Goal: Navigation & Orientation: Find specific page/section

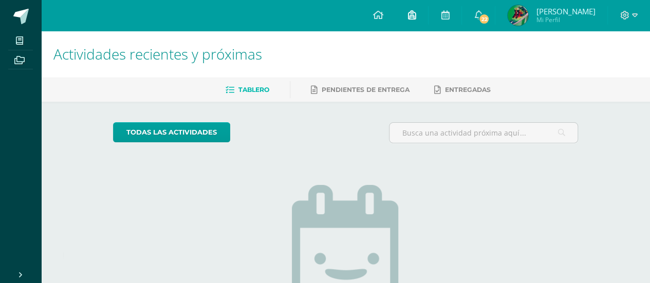
click at [411, 17] on icon at bounding box center [412, 14] width 8 height 9
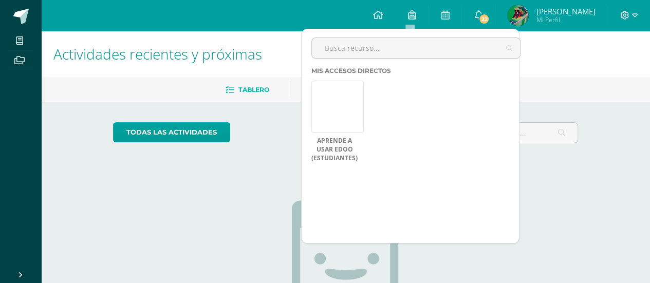
click at [310, 7] on div "Configuración Cerrar sesión Jean Pierre André Mi Perfil 22 22 Avisos 22 avisos …" at bounding box center [345, 15] width 609 height 31
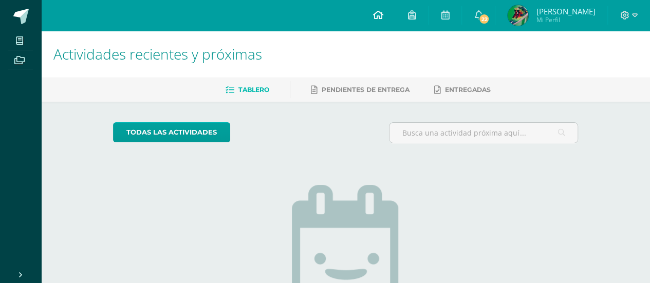
click at [377, 16] on icon at bounding box center [378, 14] width 10 height 9
click at [257, 92] on span "Tablero" at bounding box center [254, 90] width 31 height 8
click at [396, 90] on span "Pendientes de entrega" at bounding box center [366, 90] width 88 height 8
click at [466, 94] on link "Entregadas" at bounding box center [462, 90] width 57 height 16
click at [522, 13] on img at bounding box center [518, 15] width 21 height 21
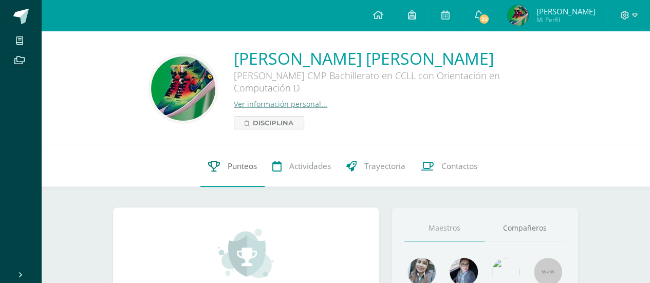
click at [243, 165] on span "Punteos" at bounding box center [242, 166] width 29 height 11
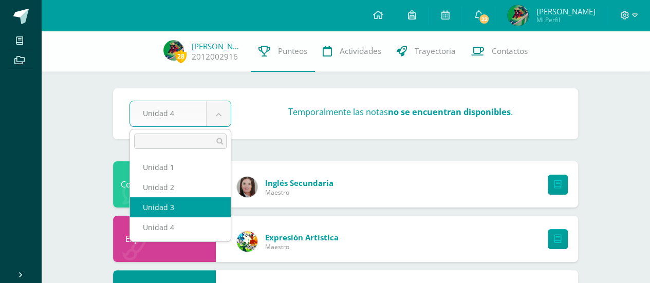
select select "Unidad 3"
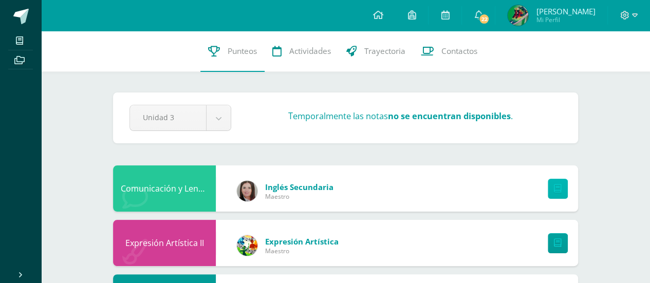
click at [559, 190] on icon at bounding box center [558, 189] width 8 height 9
click at [638, 13] on div at bounding box center [629, 15] width 42 height 31
click at [635, 17] on icon at bounding box center [635, 15] width 6 height 4
click at [396, 52] on span "Trayectoria" at bounding box center [385, 51] width 41 height 11
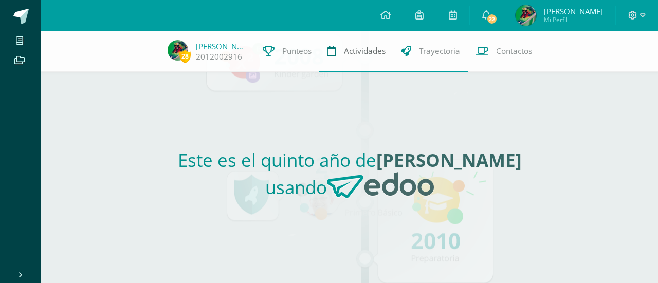
click at [371, 54] on span "Actividades" at bounding box center [365, 51] width 42 height 11
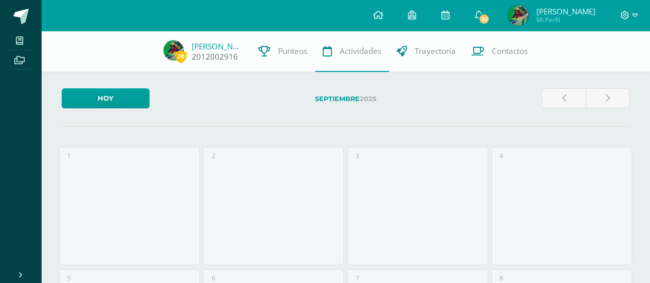
click at [174, 52] on img at bounding box center [174, 50] width 21 height 21
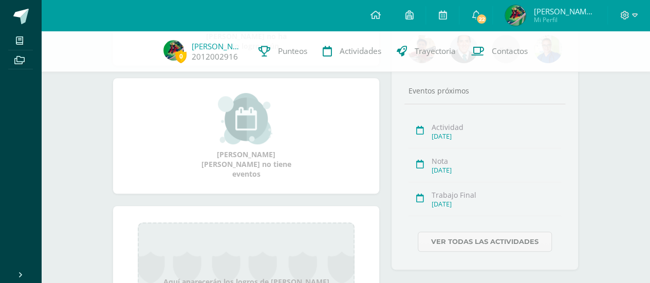
scroll to position [308, 0]
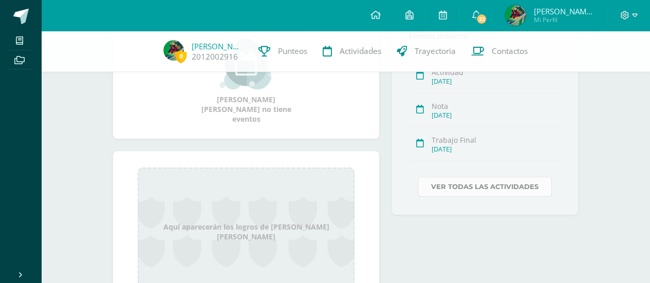
click at [503, 192] on link "Ver todas las actividades" at bounding box center [485, 187] width 134 height 20
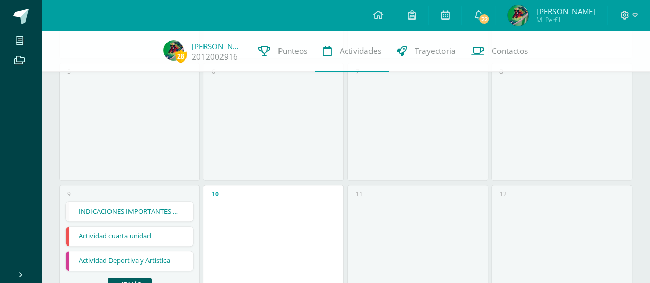
scroll to position [206, 0]
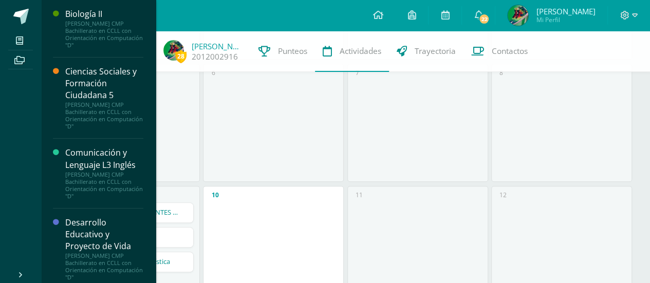
click at [83, 43] on div "[PERSON_NAME] CMP Bachillerato en CCLL con Orientación en Computación "D"" at bounding box center [104, 34] width 78 height 29
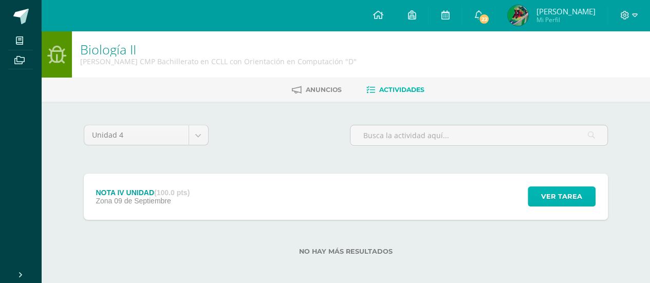
click at [567, 193] on span "Ver tarea" at bounding box center [561, 196] width 41 height 19
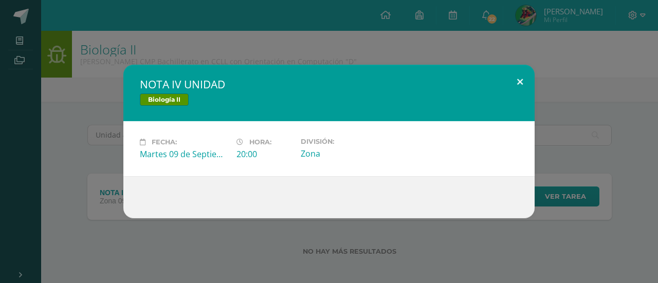
click at [520, 81] on button at bounding box center [519, 82] width 29 height 35
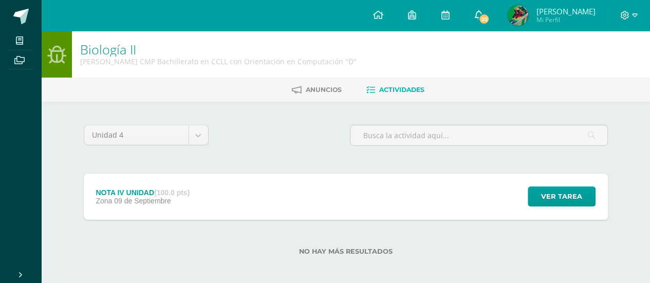
click at [481, 17] on span "22" at bounding box center [484, 18] width 11 height 11
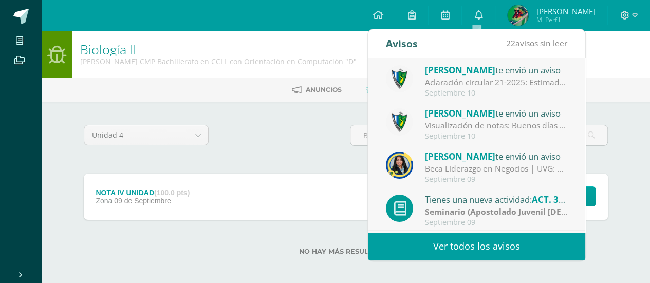
click at [512, 213] on strong "Seminario (Apostolado Juvenil [DEMOGRAPHIC_DATA] -AJS)" at bounding box center [541, 211] width 233 height 11
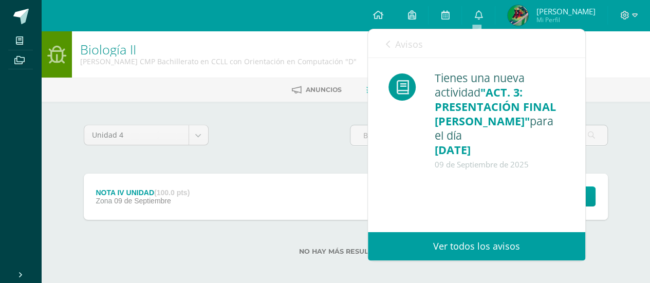
click at [321, 130] on div "Unidad 4 Unidad 1 Unidad 2 Unidad 3 Unidad 4" at bounding box center [346, 139] width 533 height 29
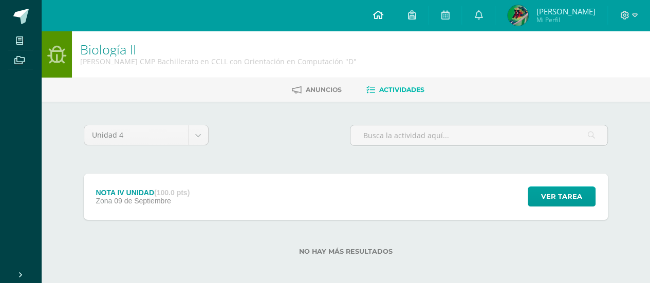
click at [373, 15] on icon at bounding box center [378, 14] width 10 height 9
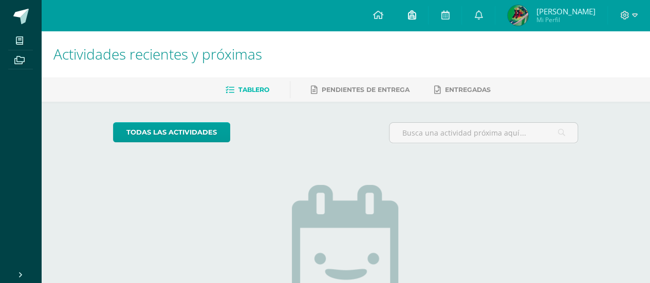
click at [410, 13] on icon at bounding box center [412, 14] width 8 height 9
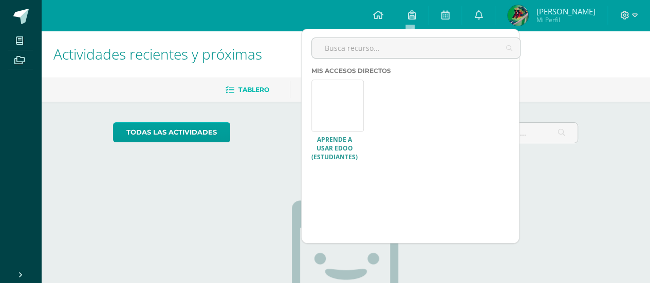
click at [354, 105] on link at bounding box center [338, 106] width 52 height 52
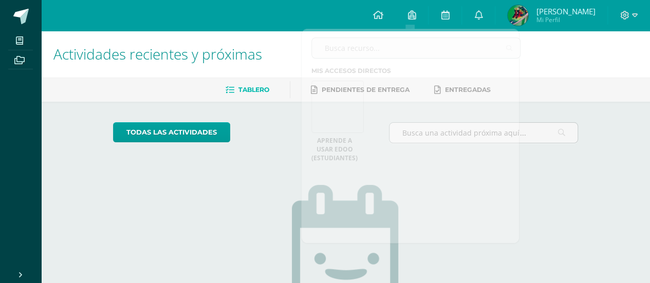
click at [573, 45] on h1 "Actividades recientes y próximas" at bounding box center [345, 54] width 585 height 47
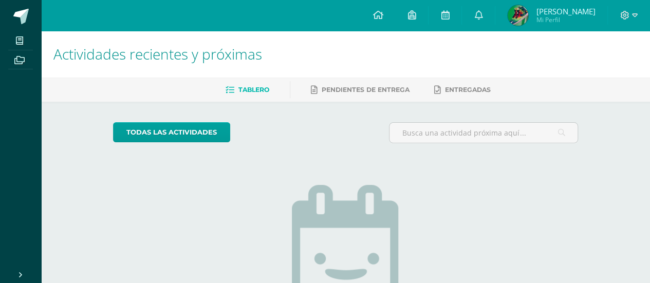
click at [572, 14] on span "[PERSON_NAME]" at bounding box center [565, 11] width 59 height 10
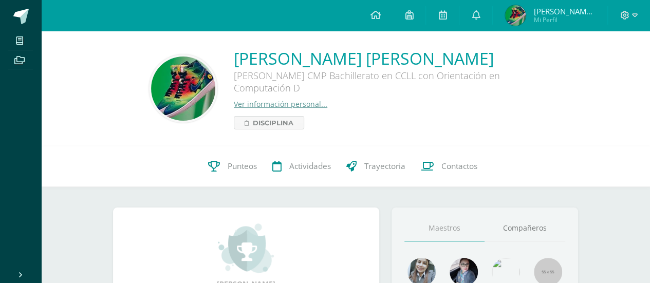
click at [284, 104] on link "Ver información personal..." at bounding box center [281, 104] width 94 height 10
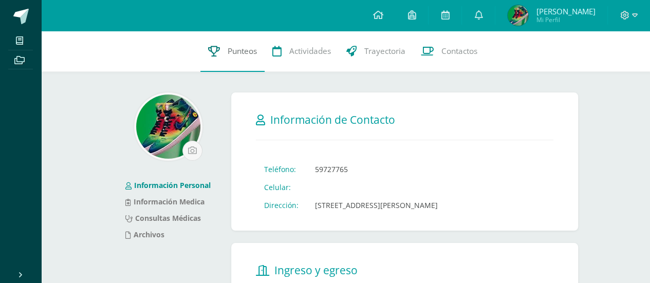
click at [232, 51] on span "Punteos" at bounding box center [242, 51] width 29 height 11
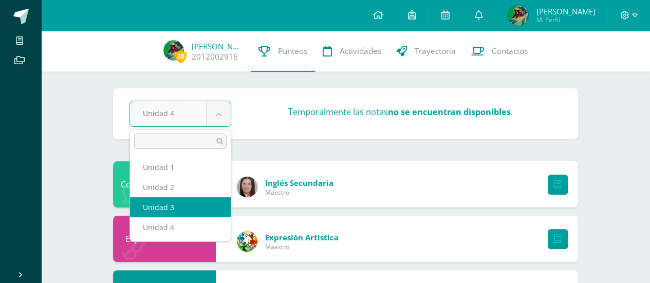
select select "Unidad 3"
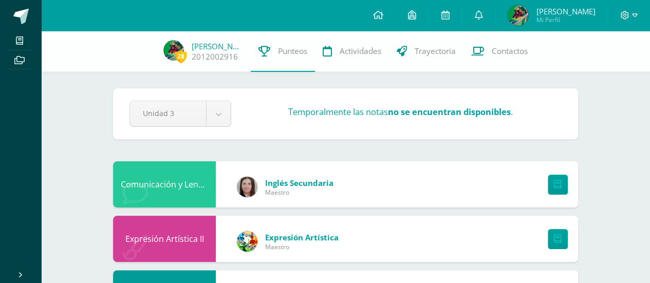
click at [491, 113] on strong "no se encuentran disponibles" at bounding box center [449, 112] width 123 height 12
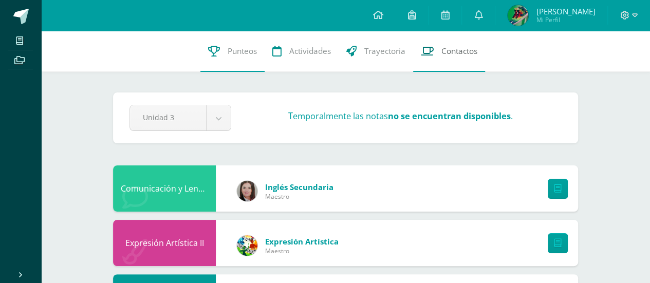
click at [462, 54] on span "Contactos" at bounding box center [460, 51] width 36 height 11
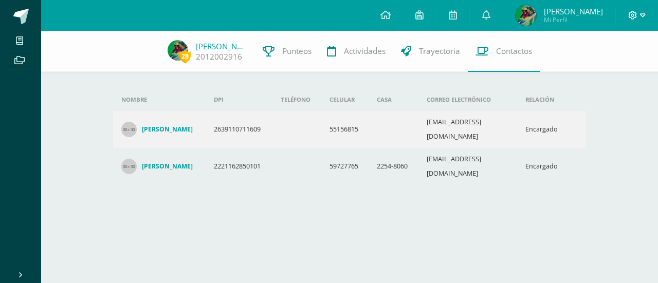
click at [644, 13] on icon at bounding box center [643, 15] width 6 height 9
click at [494, 19] on link at bounding box center [486, 15] width 33 height 31
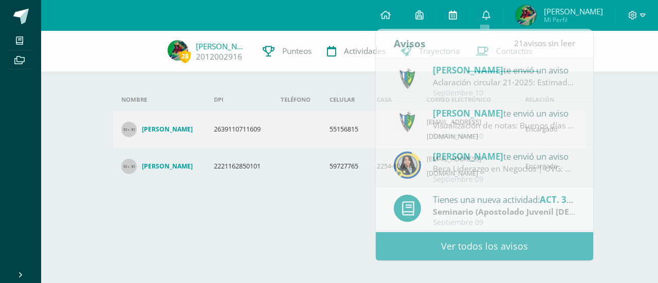
click at [450, 13] on icon at bounding box center [453, 14] width 8 height 9
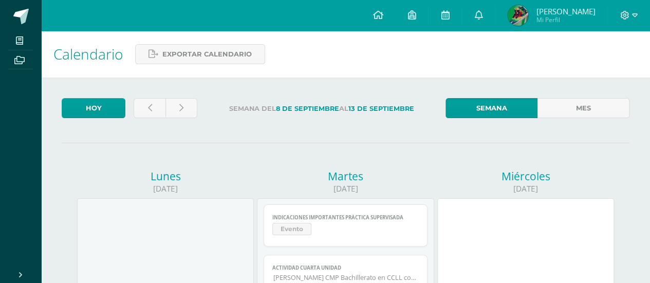
scroll to position [51, 0]
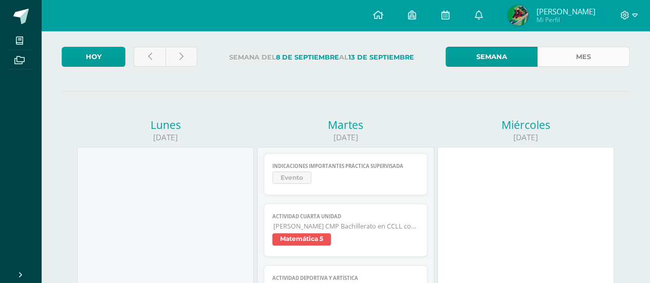
click at [584, 57] on link "Mes" at bounding box center [584, 57] width 92 height 20
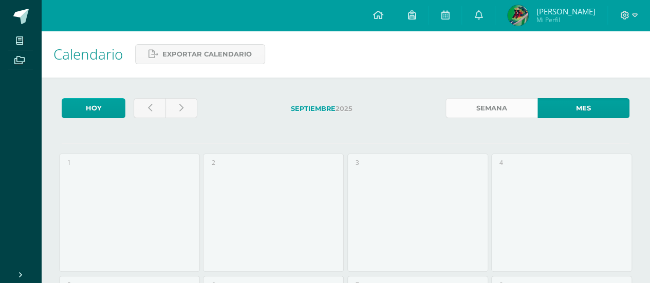
click at [498, 107] on link "Semana" at bounding box center [492, 108] width 92 height 20
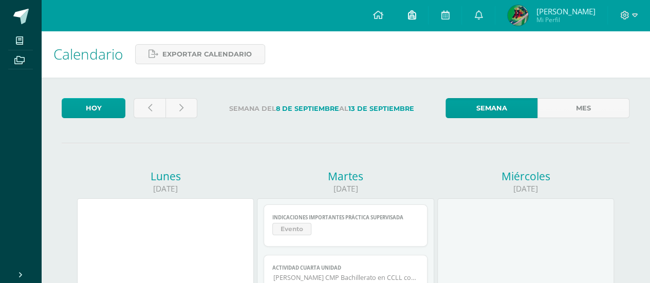
click at [410, 22] on link at bounding box center [411, 15] width 33 height 31
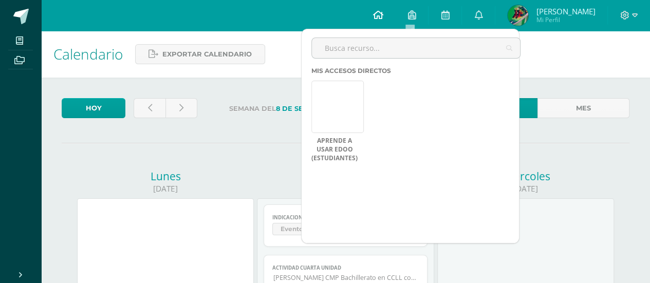
click at [379, 15] on icon at bounding box center [378, 14] width 10 height 9
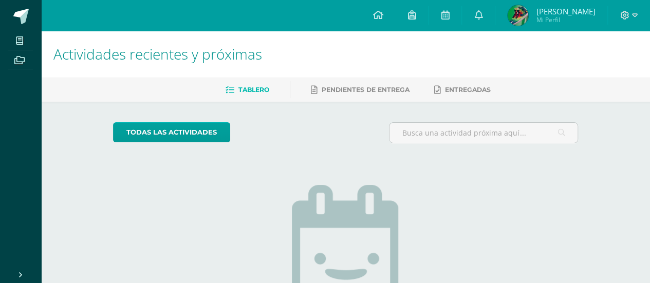
click at [243, 89] on span "Tablero" at bounding box center [254, 90] width 31 height 8
click at [370, 92] on span "Pendientes de entrega" at bounding box center [366, 90] width 88 height 8
click at [455, 86] on span "Entregadas" at bounding box center [468, 90] width 46 height 8
click at [24, 60] on icon at bounding box center [19, 60] width 10 height 8
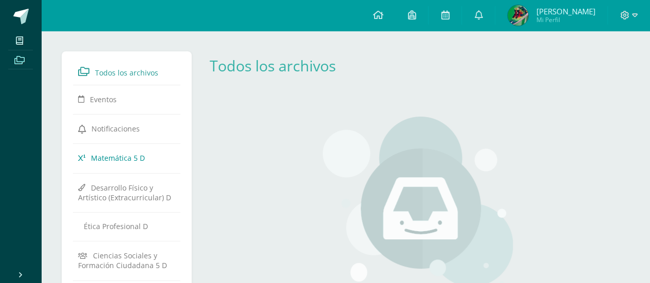
click at [127, 158] on span "Matemática 5 D" at bounding box center [118, 158] width 54 height 10
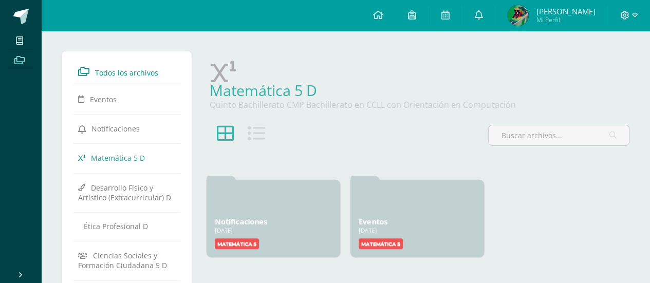
click at [80, 71] on icon at bounding box center [83, 71] width 11 height 9
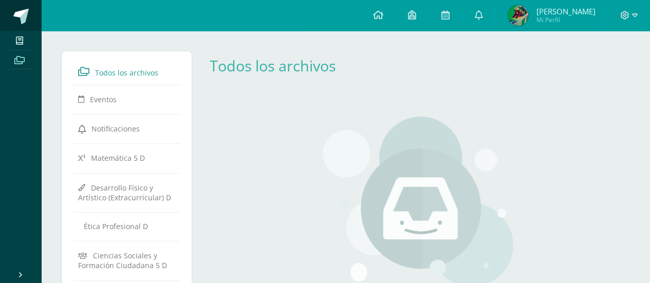
click at [24, 19] on span at bounding box center [20, 16] width 15 height 15
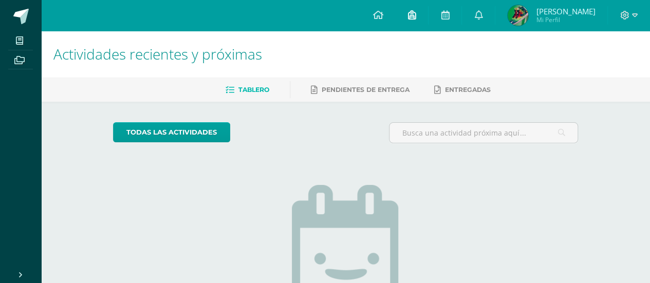
click at [411, 19] on icon at bounding box center [412, 14] width 8 height 9
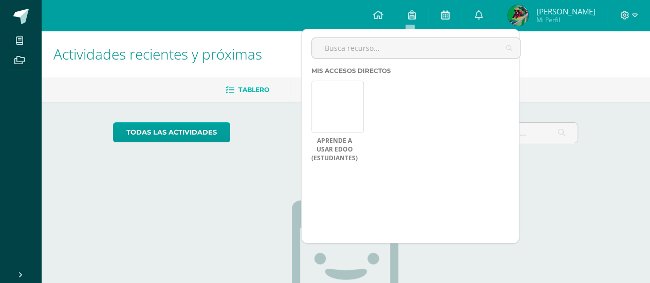
click at [444, 18] on icon at bounding box center [445, 14] width 8 height 9
